Goal: Information Seeking & Learning: Learn about a topic

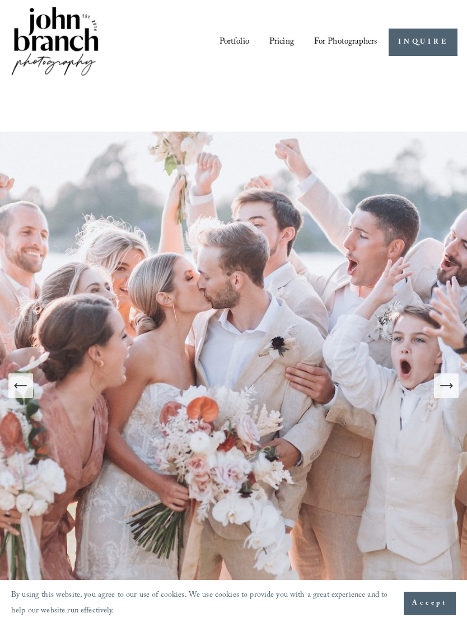
click at [439, 607] on span "Accept" at bounding box center [429, 603] width 35 height 11
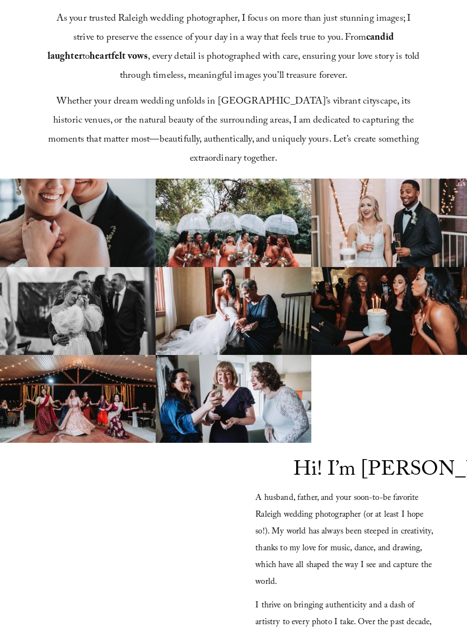
scroll to position [739, 0]
click at [268, 248] on img at bounding box center [234, 223] width 156 height 88
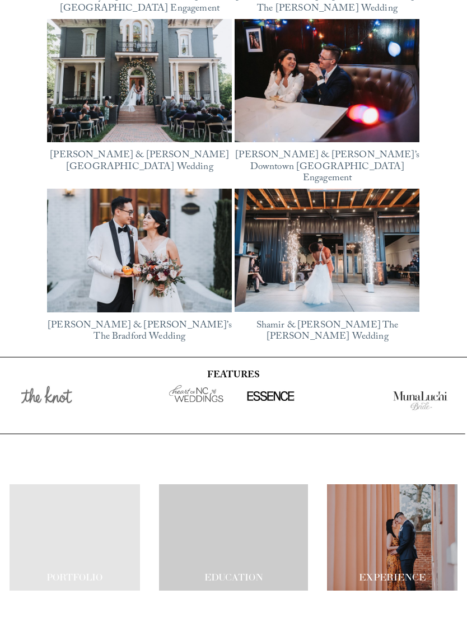
scroll to position [2002, 0]
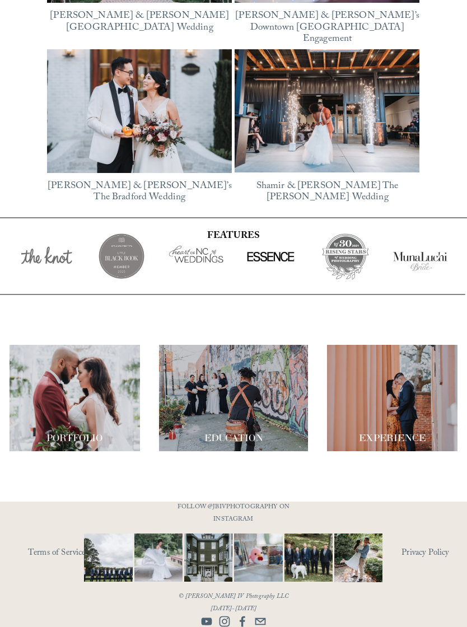
click at [97, 398] on div at bounding box center [75, 398] width 131 height 106
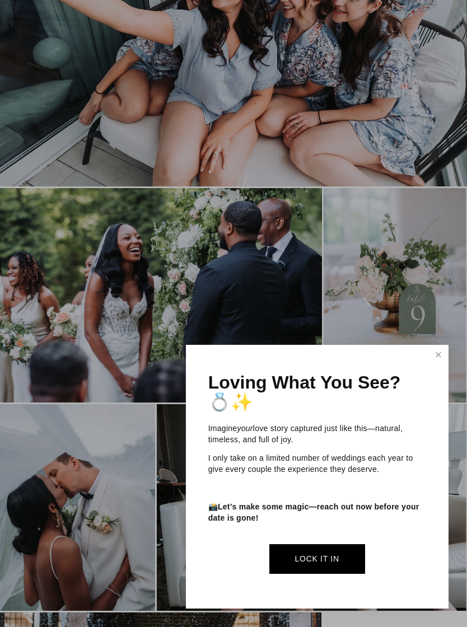
scroll to position [1909, 0]
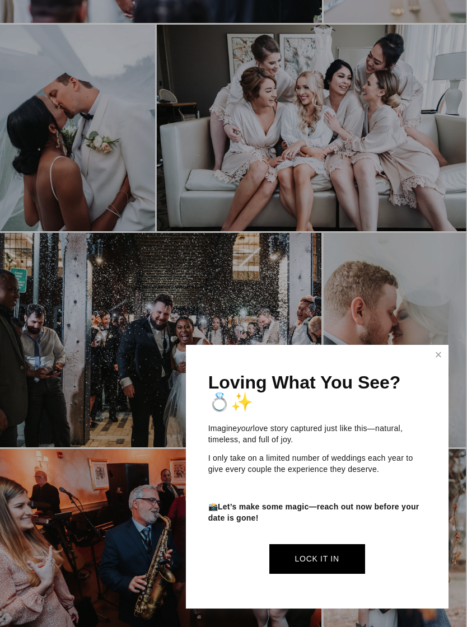
click at [439, 364] on link "Close" at bounding box center [438, 355] width 17 height 18
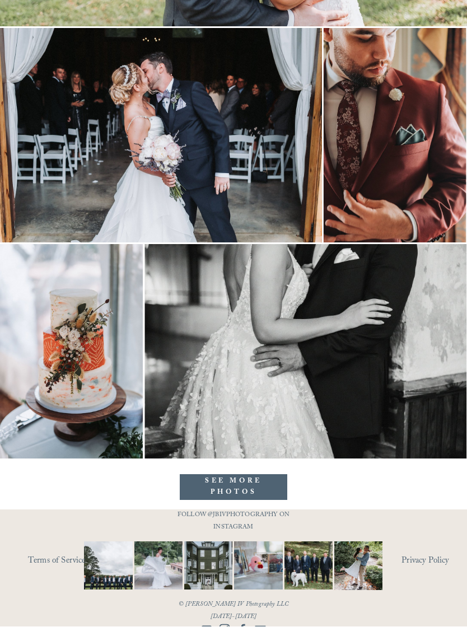
scroll to position [7951, 0]
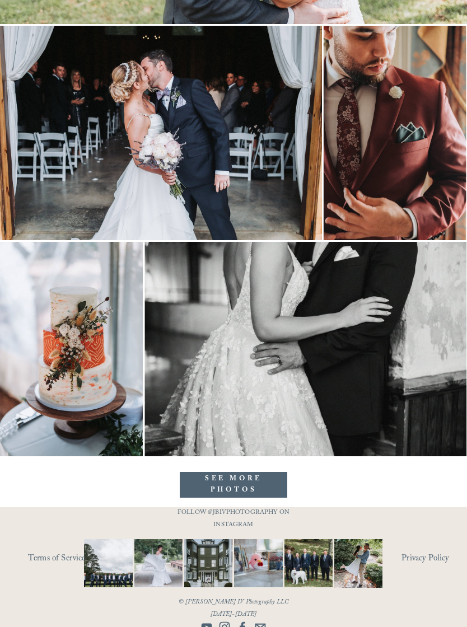
click at [250, 482] on link "SEE MORE PHOTOS" at bounding box center [233, 484] width 107 height 25
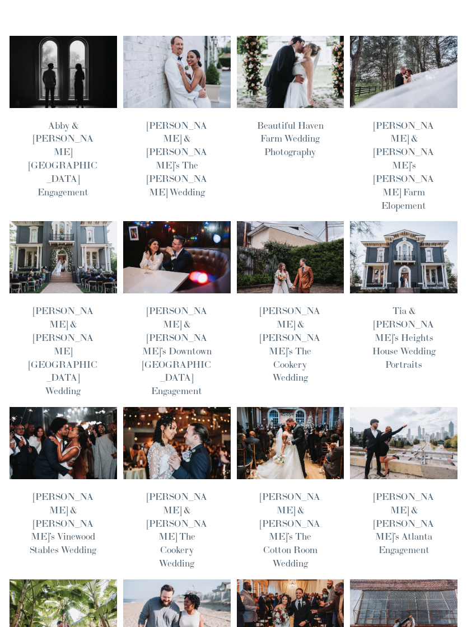
scroll to position [462, 0]
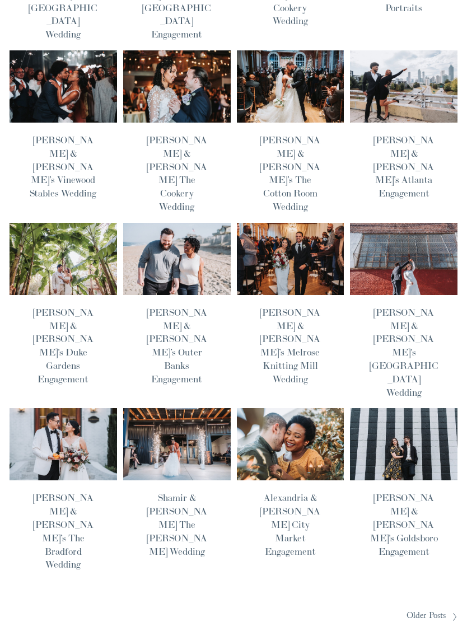
click at [78, 408] on img at bounding box center [63, 444] width 109 height 73
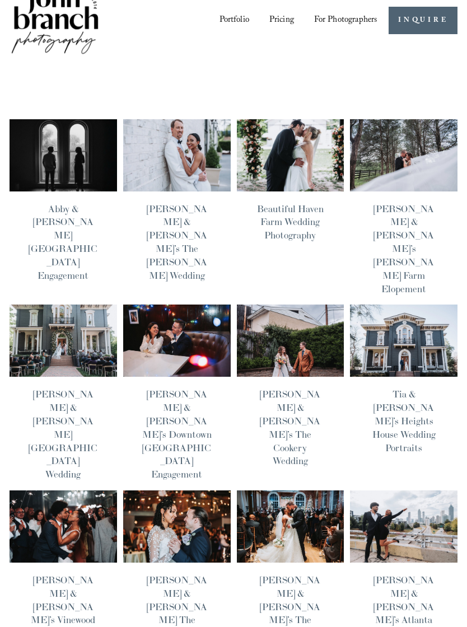
scroll to position [0, 0]
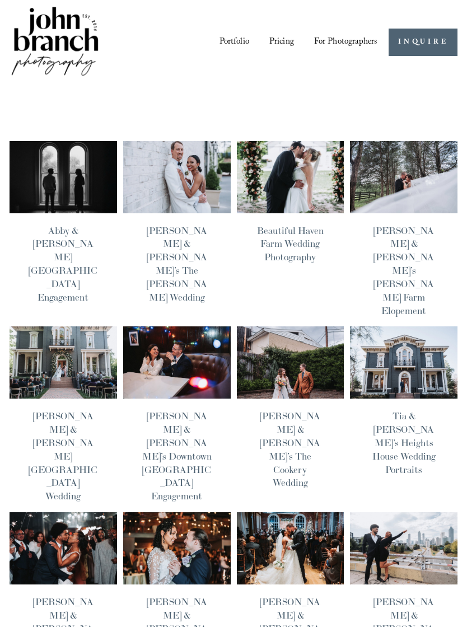
click at [289, 177] on img at bounding box center [290, 176] width 109 height 73
click at [0, 0] on div at bounding box center [0, 0] width 0 height 0
click at [261, 337] on link "Pricing" at bounding box center [234, 342] width 82 height 28
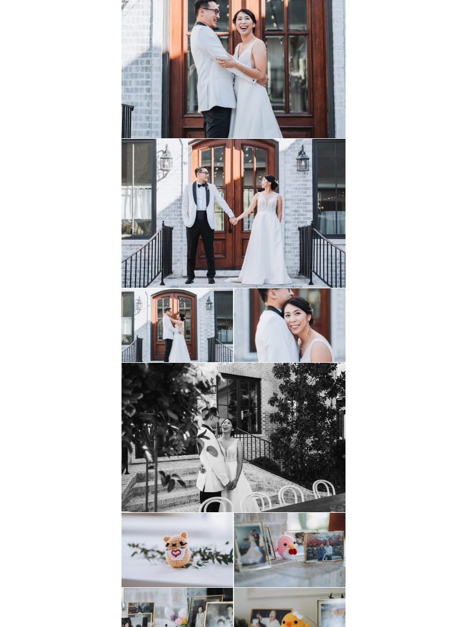
scroll to position [2660, 0]
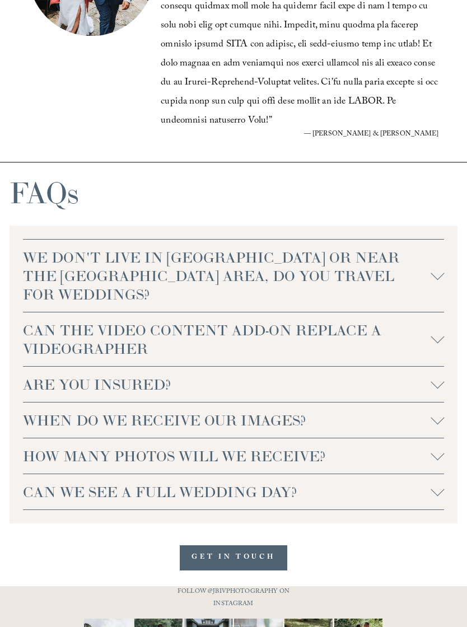
scroll to position [2508, 0]
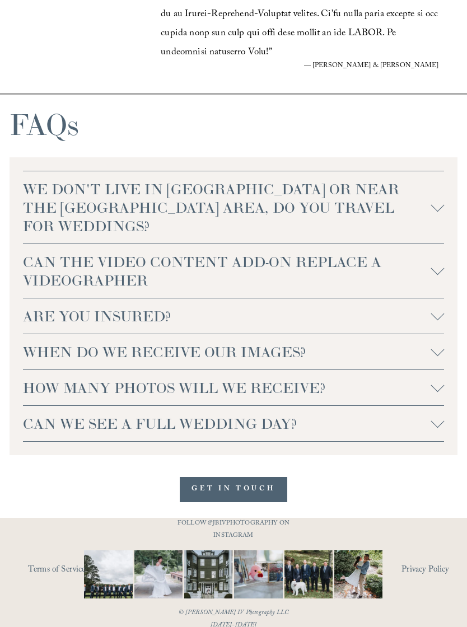
click at [438, 307] on div at bounding box center [436, 313] width 13 height 13
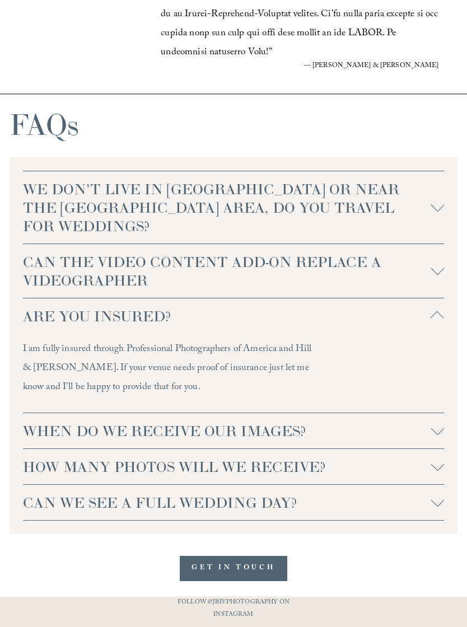
click at [436, 424] on div at bounding box center [436, 430] width 13 height 13
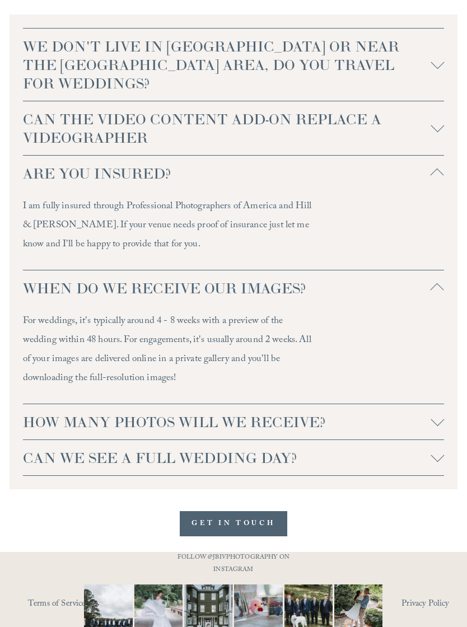
scroll to position [2651, 0]
click at [434, 415] on div at bounding box center [436, 421] width 13 height 13
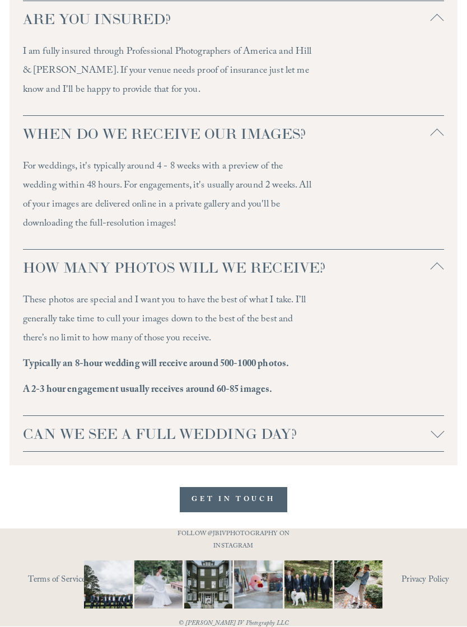
scroll to position [2805, 0]
click at [434, 429] on div at bounding box center [436, 432] width 13 height 13
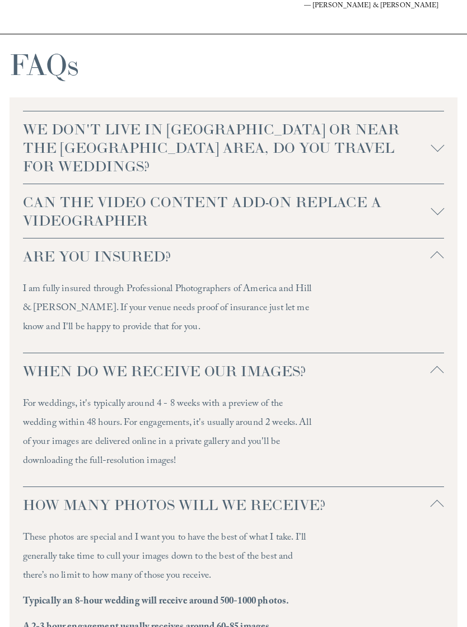
scroll to position [2565, 0]
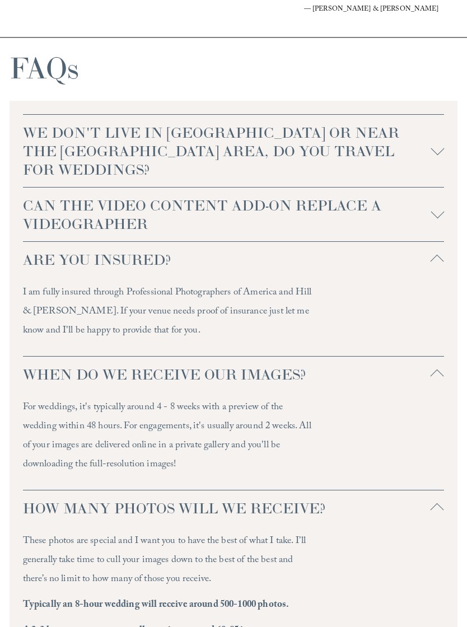
click at [437, 208] on button "CAN THE VIDEO CONTENT ADD-ON REPLACE A VIDEOGRAPHER" at bounding box center [233, 214] width 421 height 54
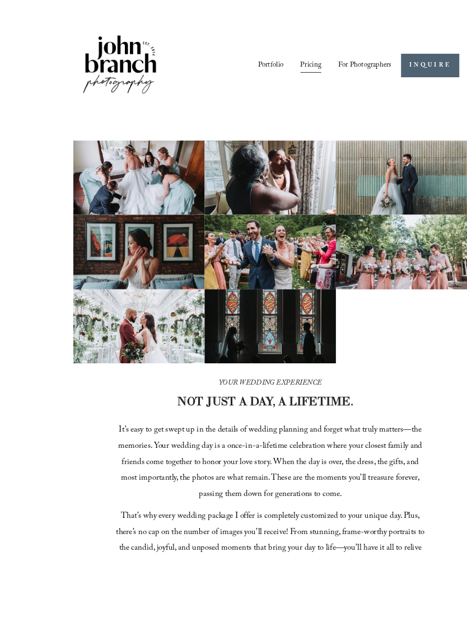
scroll to position [16, 0]
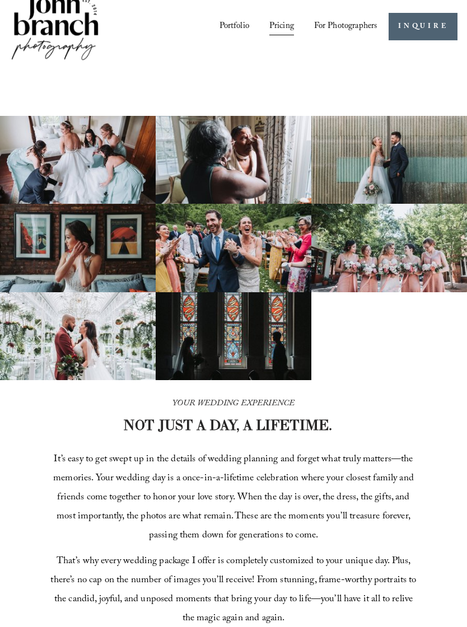
click at [0, 0] on div at bounding box center [0, 0] width 0 height 0
click at [275, 420] on link "Folder: For Photographers" at bounding box center [234, 417] width 246 height 28
click at [264, 308] on link "Presets" at bounding box center [233, 307] width 78 height 28
click at [287, 382] on link "Education" at bounding box center [233, 382] width 119 height 28
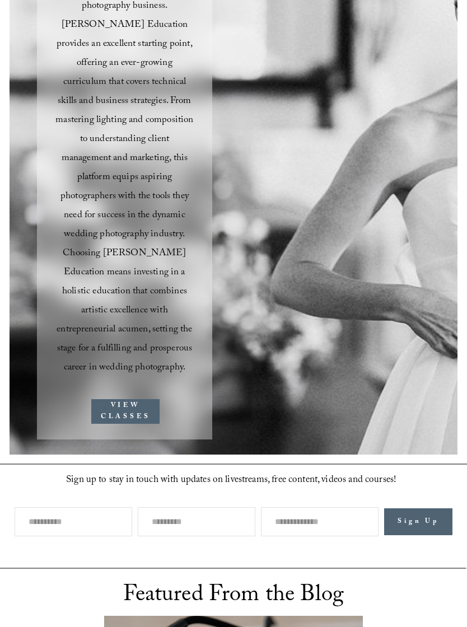
scroll to position [206, 0]
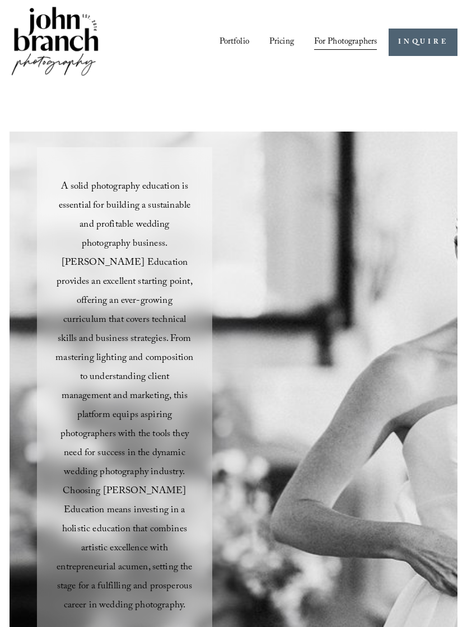
scroll to position [1312, 0]
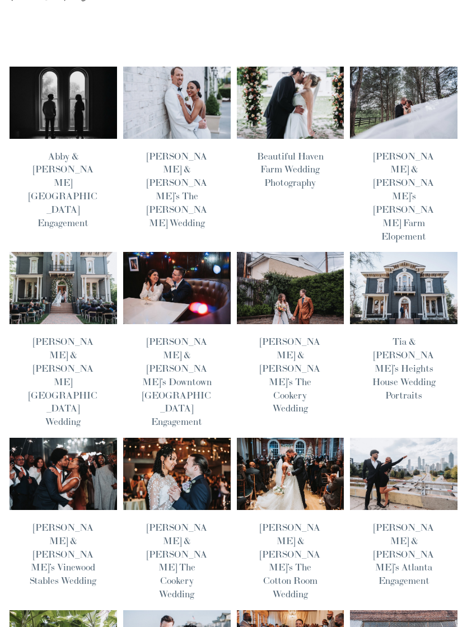
scroll to position [47, 0]
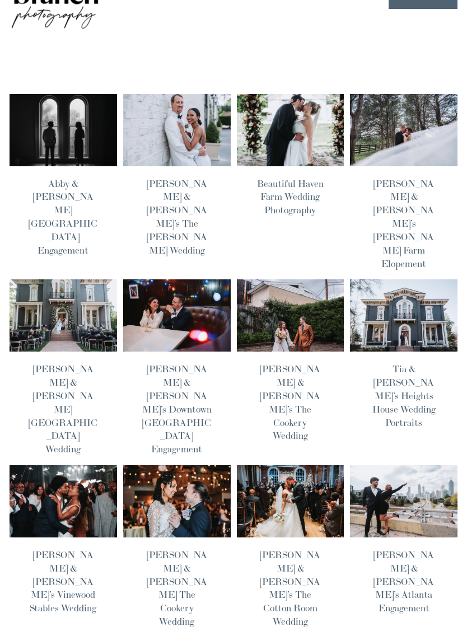
click at [415, 293] on img at bounding box center [403, 315] width 109 height 73
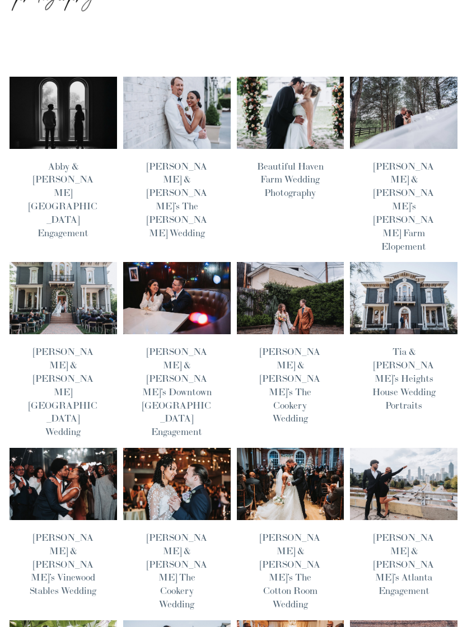
click at [191, 447] on img at bounding box center [177, 483] width 109 height 73
click at [431, 447] on img at bounding box center [403, 483] width 109 height 73
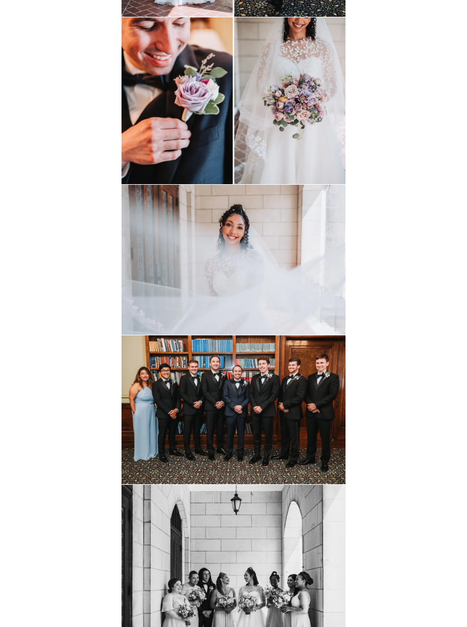
scroll to position [3772, 0]
